Goal: Task Accomplishment & Management: Use online tool/utility

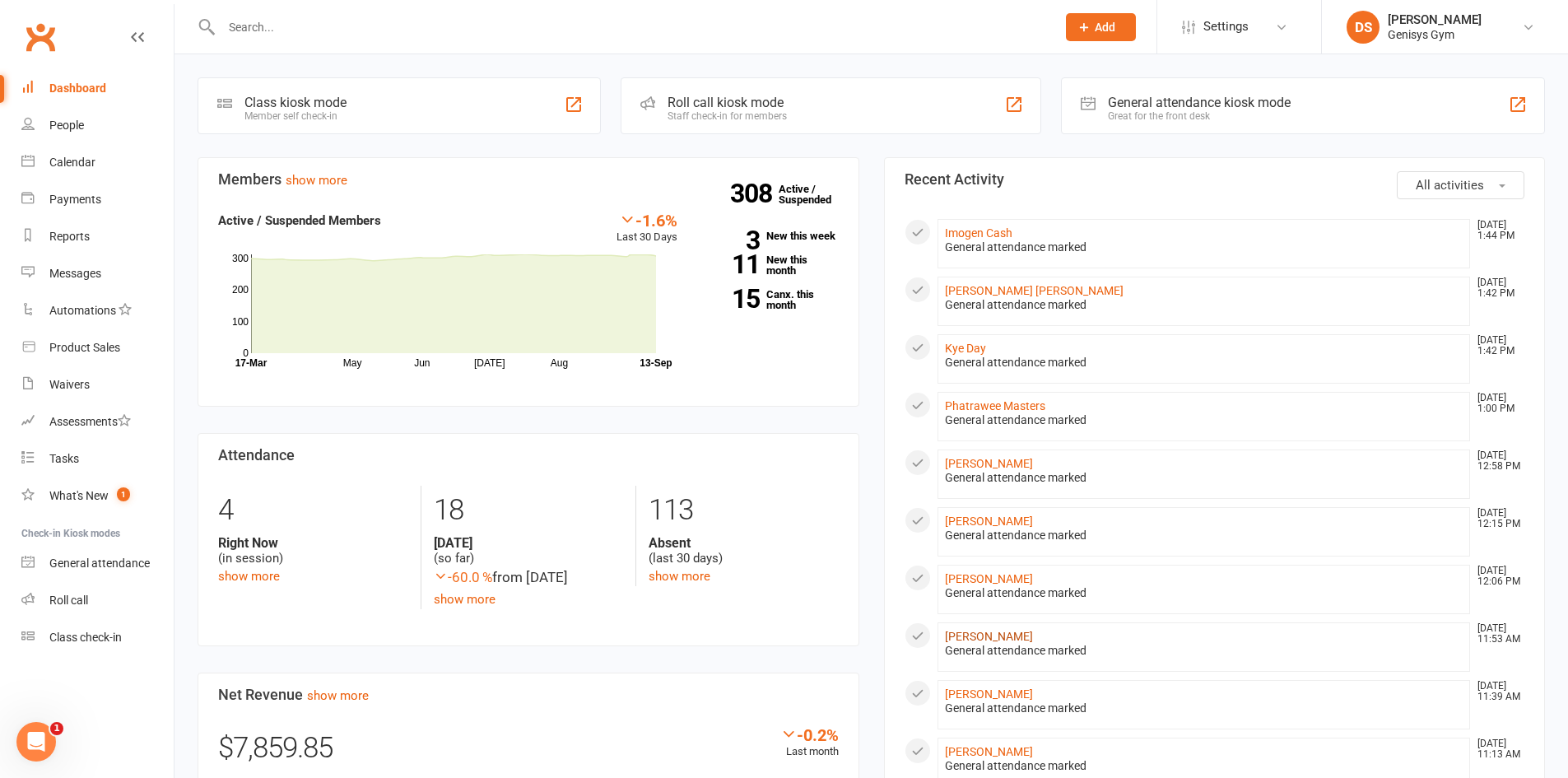
click at [1017, 640] on link "[PERSON_NAME]" at bounding box center [989, 636] width 88 height 13
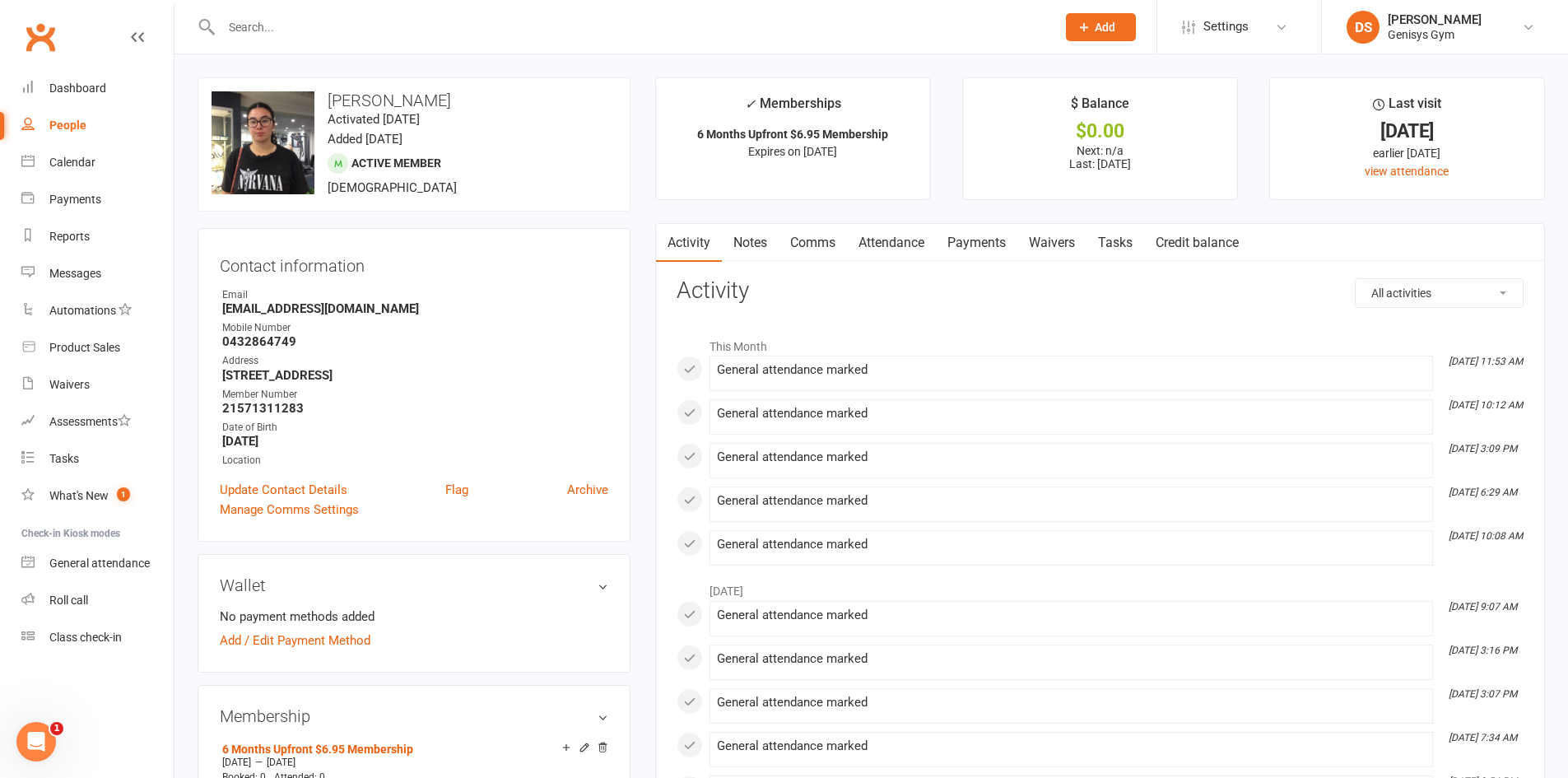
click at [886, 243] on link "Attendance" at bounding box center [892, 242] width 89 height 38
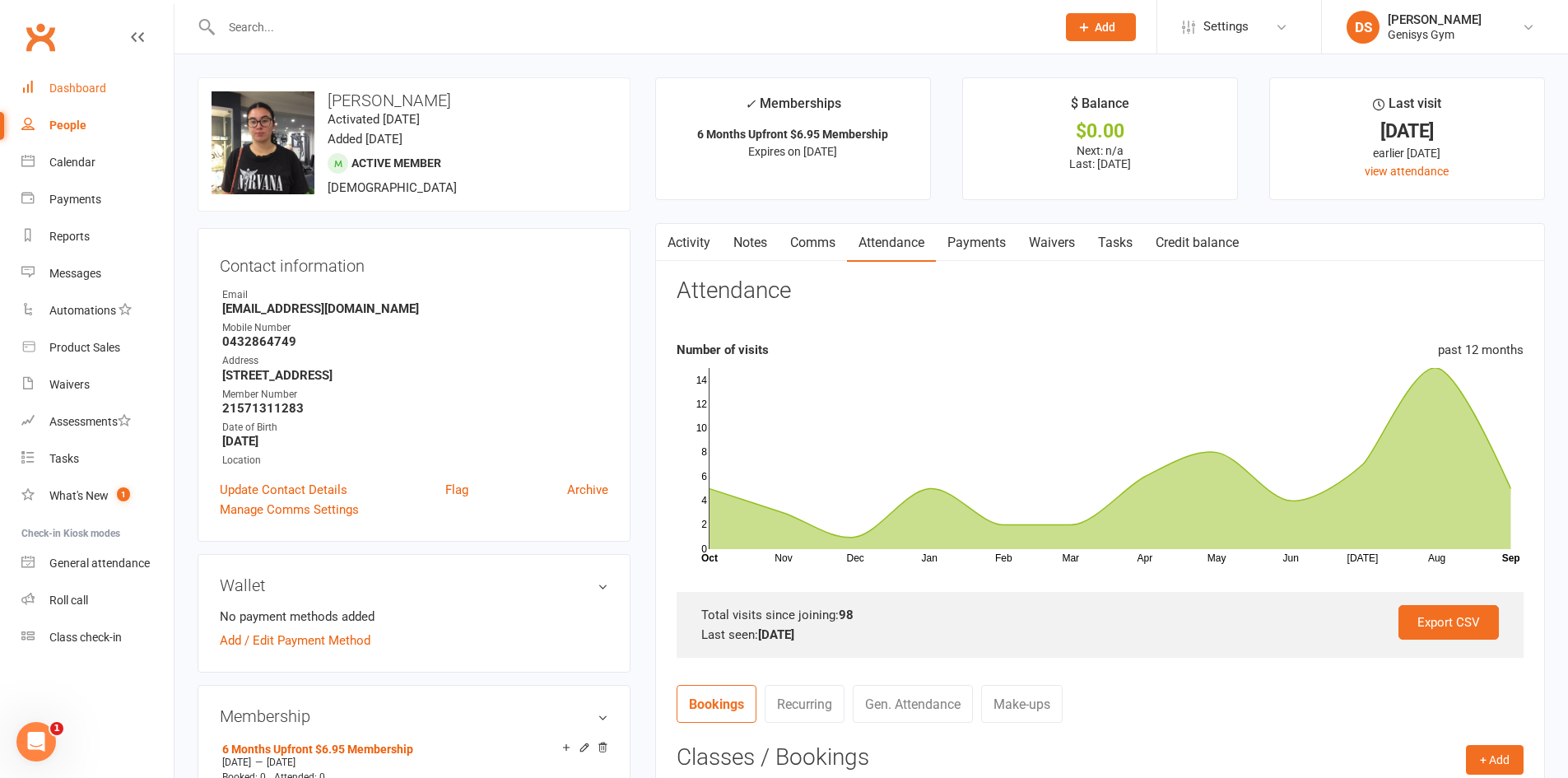
click at [69, 79] on link "Dashboard" at bounding box center [97, 89] width 152 height 37
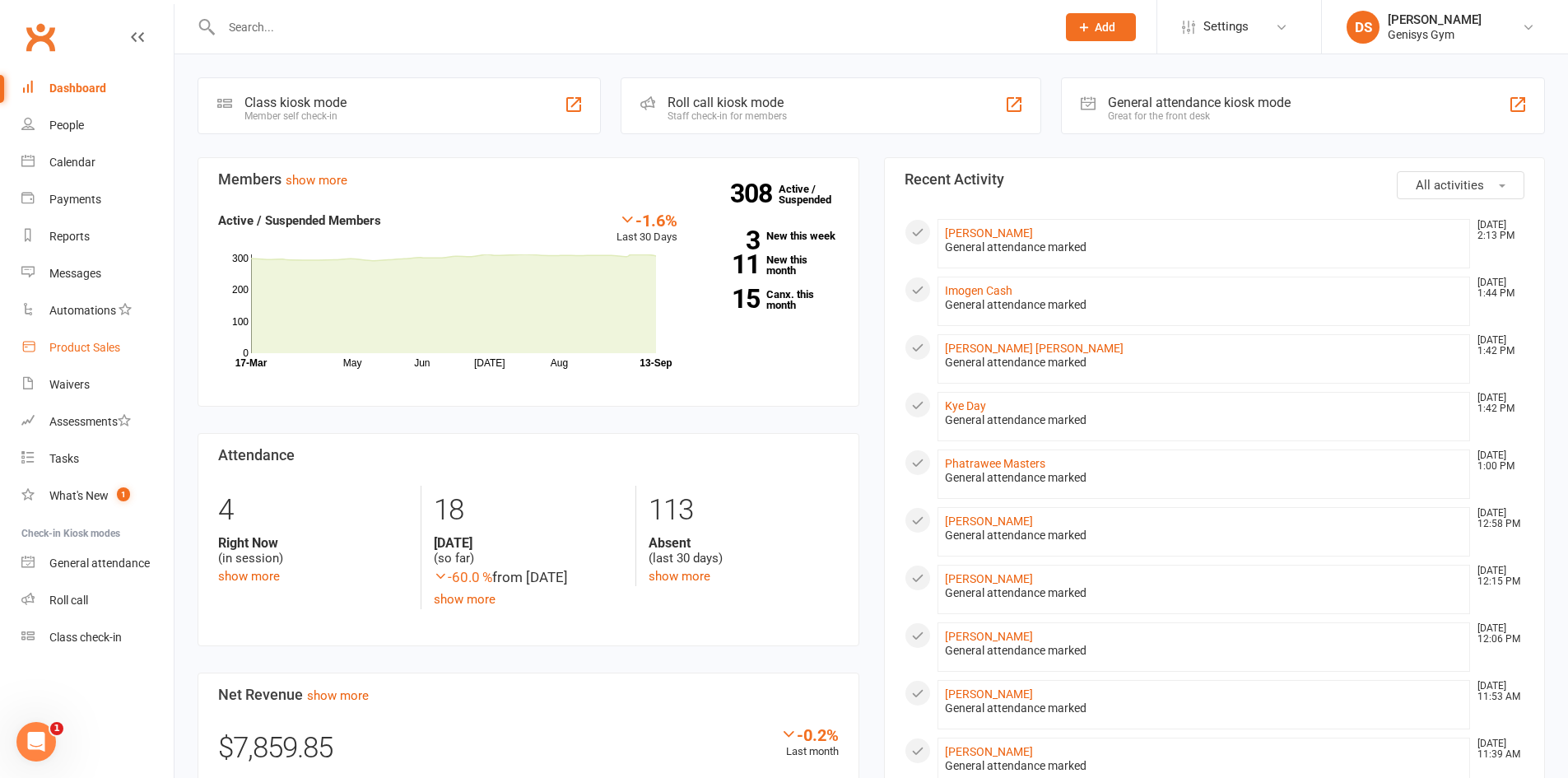
click at [64, 348] on div "Product Sales" at bounding box center [84, 348] width 70 height 13
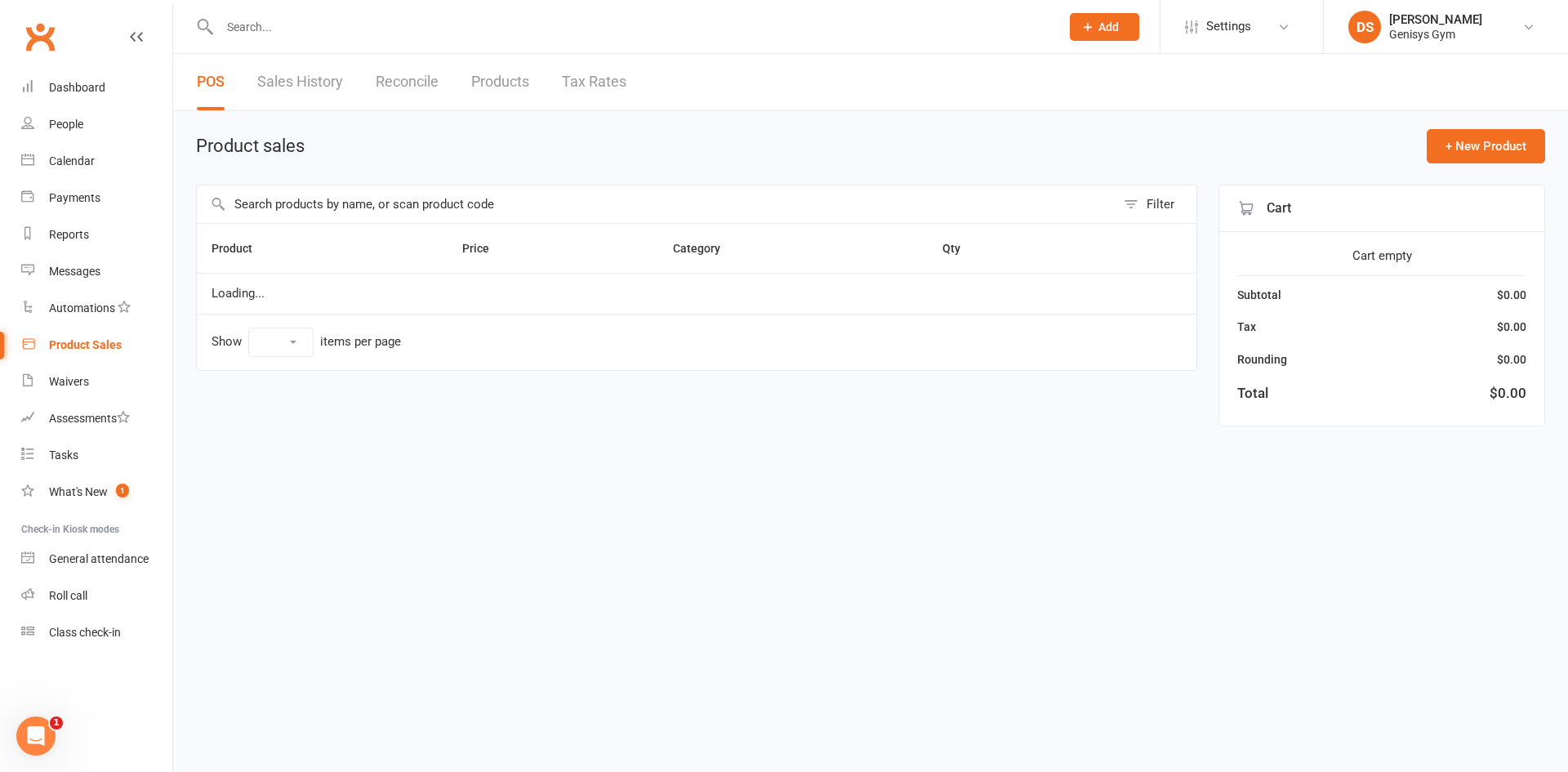
select select "10"
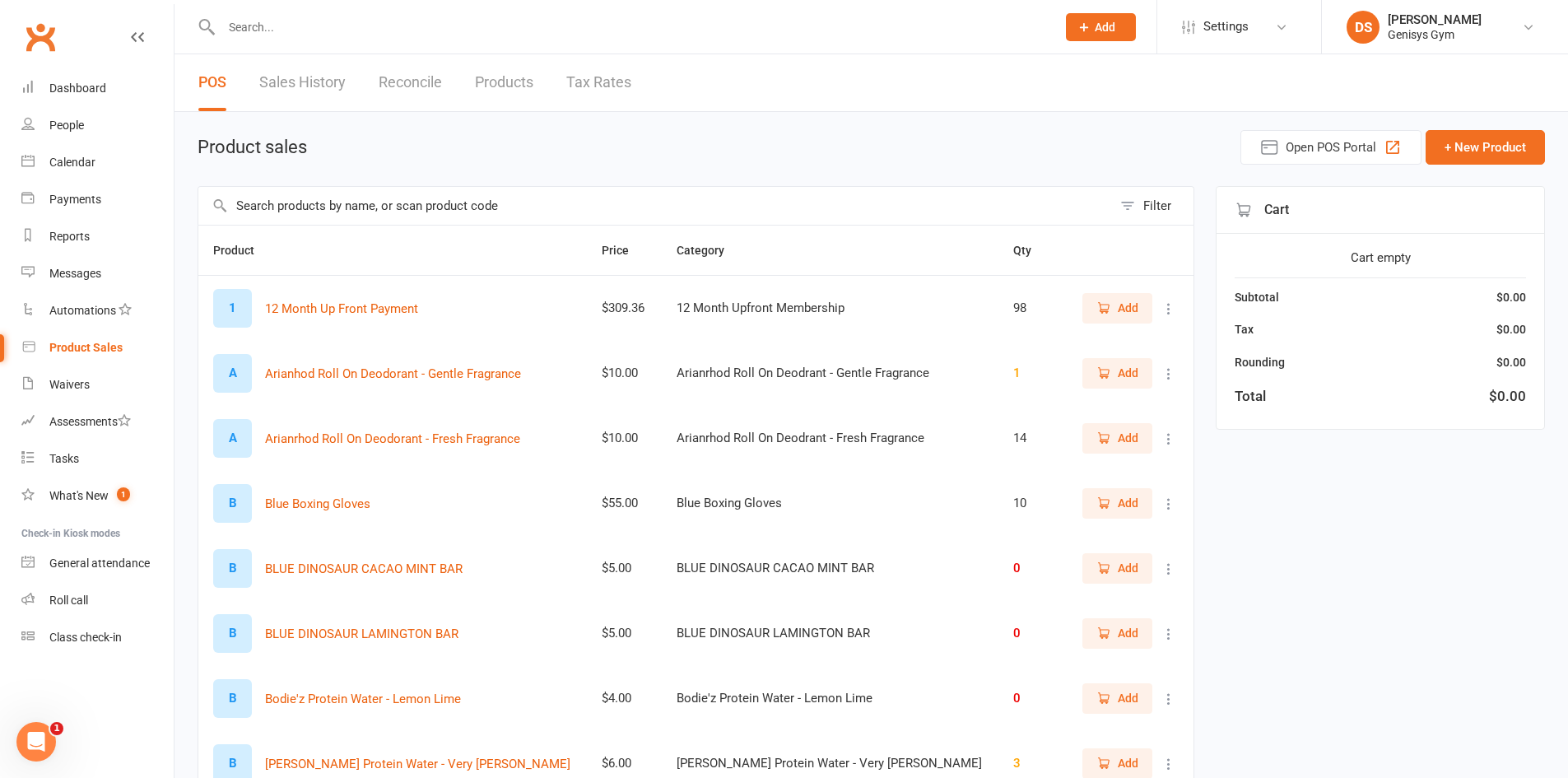
click at [298, 85] on link "Sales History" at bounding box center [302, 83] width 86 height 57
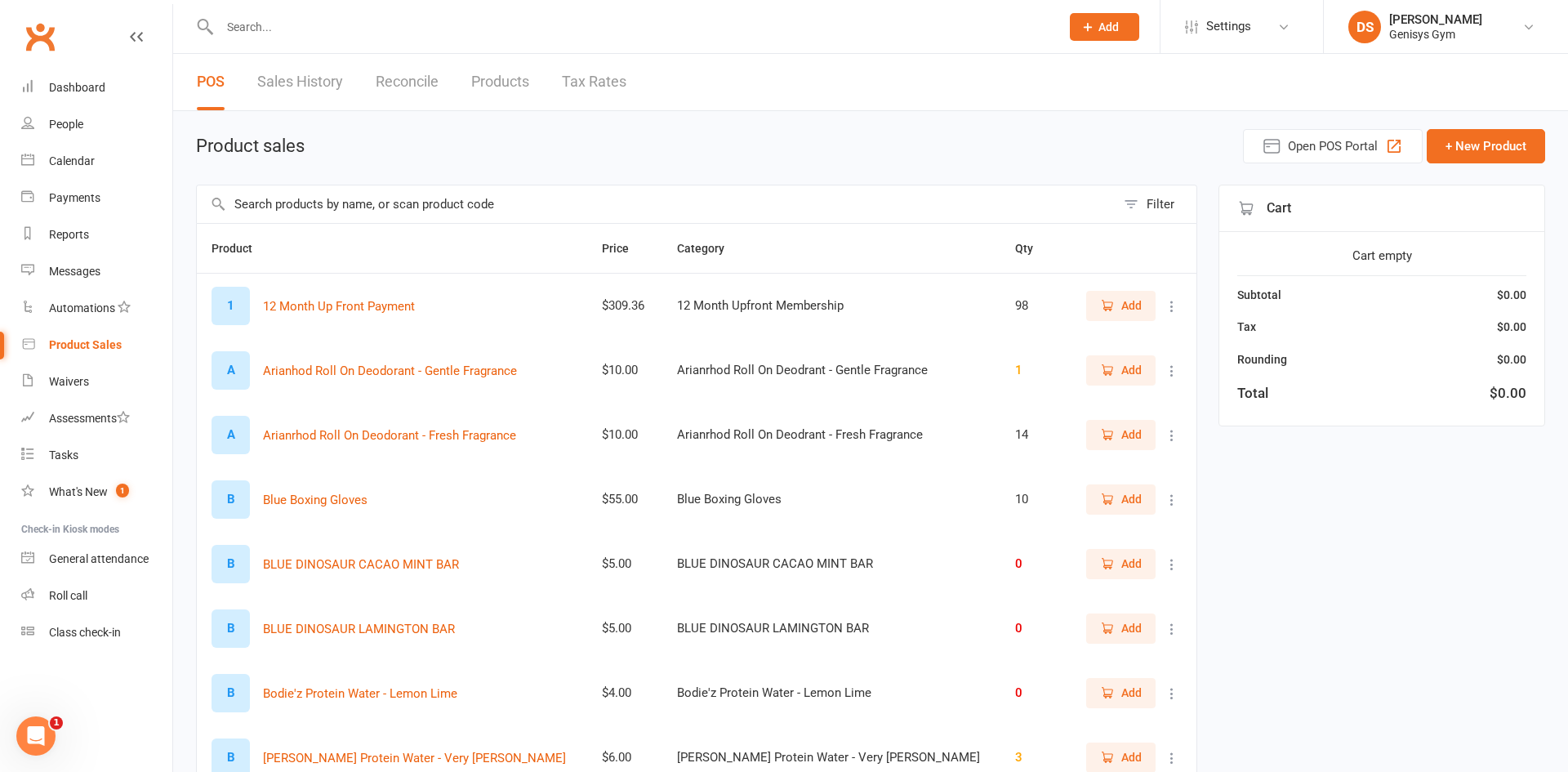
select select "25"
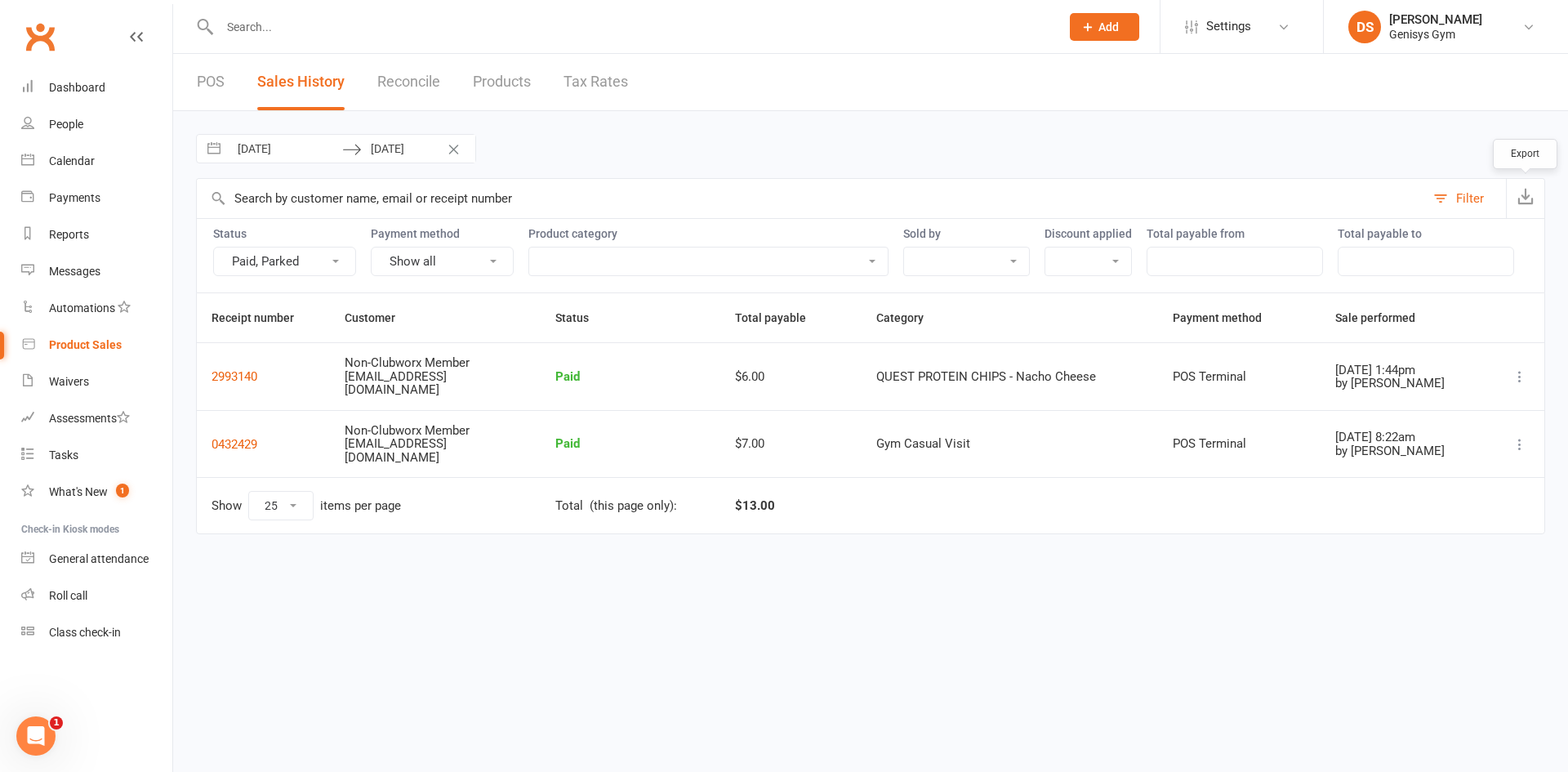
click at [1519, 183] on button "button" at bounding box center [1525, 198] width 38 height 39
click at [65, 230] on div "Reports" at bounding box center [68, 234] width 40 height 13
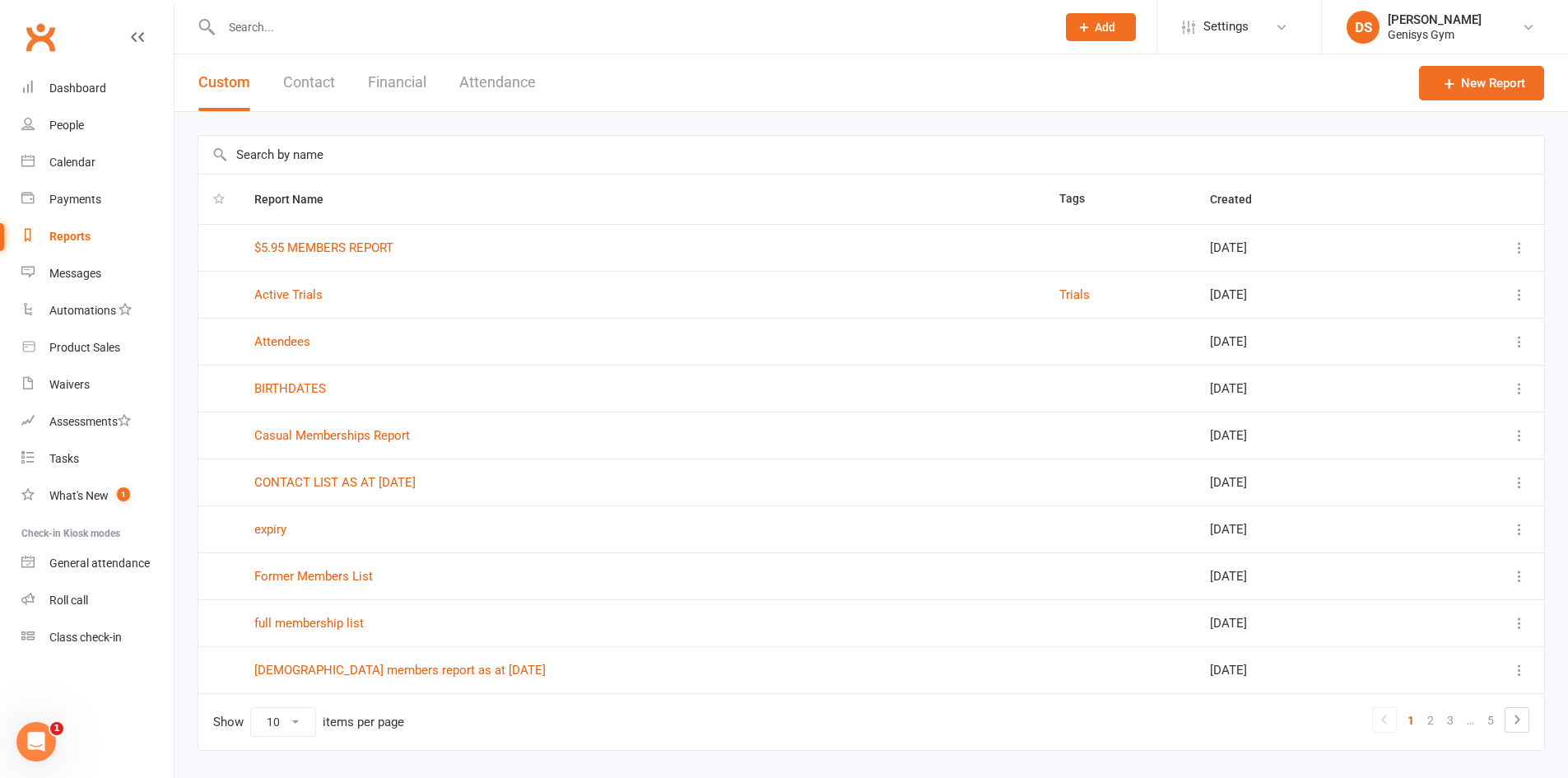
click at [393, 82] on button "Financial" at bounding box center [397, 83] width 59 height 57
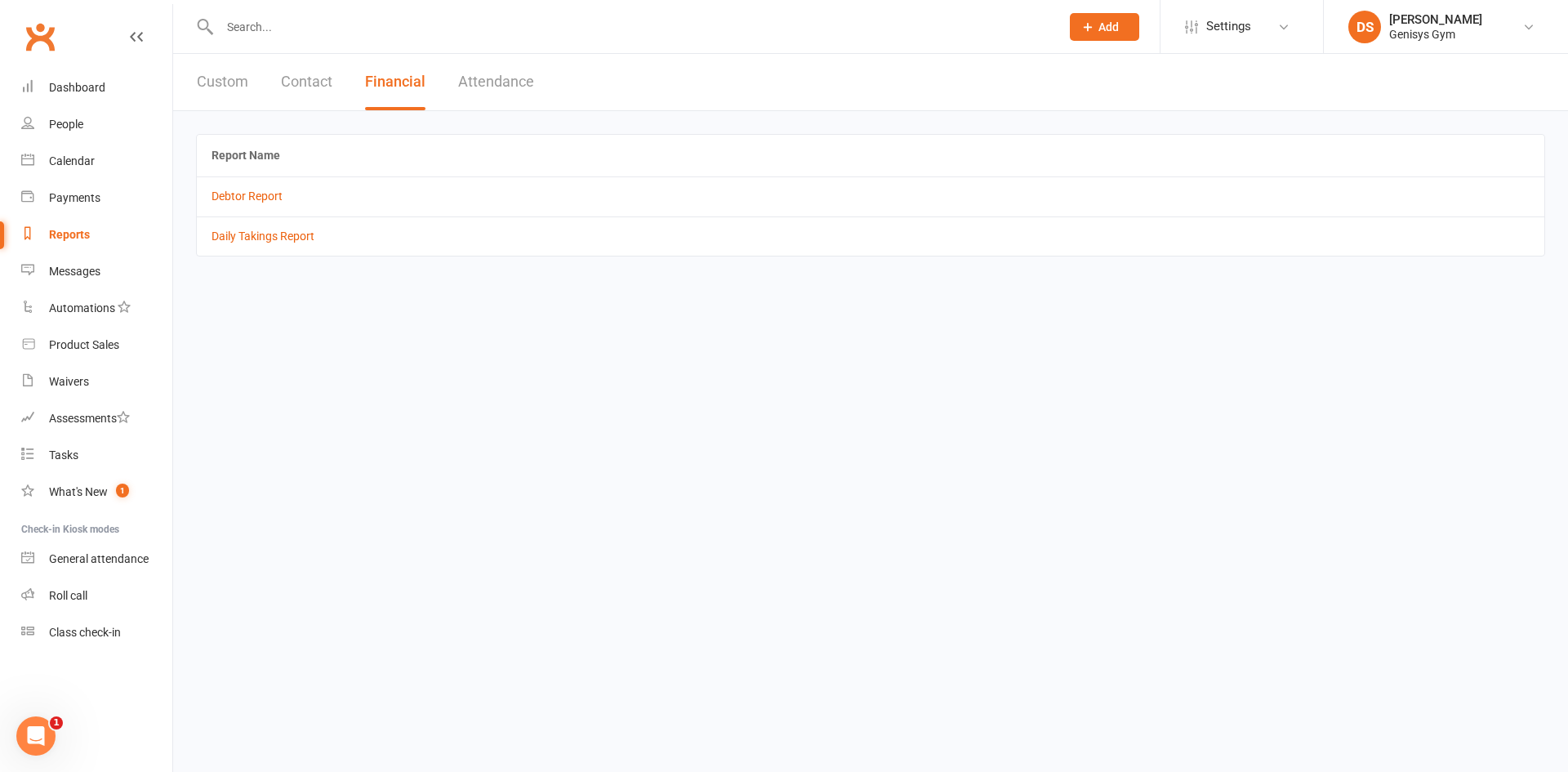
click at [242, 210] on td "Debtor Report" at bounding box center [871, 196] width 1347 height 39
click at [242, 231] on link "Daily Takings Report" at bounding box center [263, 236] width 103 height 13
